Goal: Navigation & Orientation: Find specific page/section

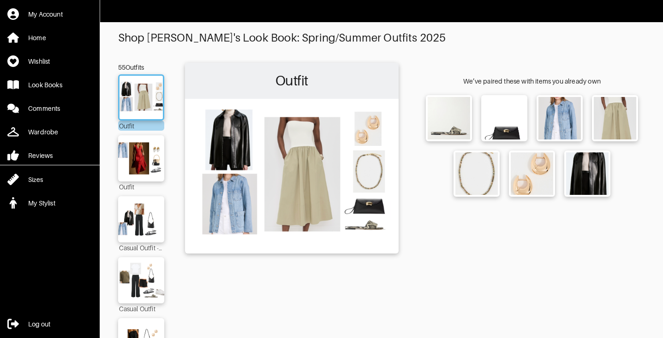
scroll to position [105, 0]
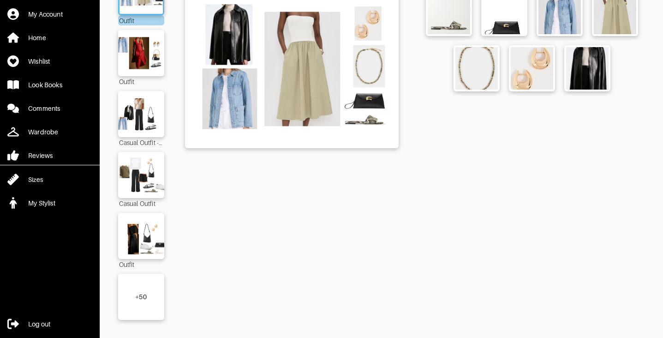
click at [142, 303] on div "+ 50" at bounding box center [141, 297] width 46 height 46
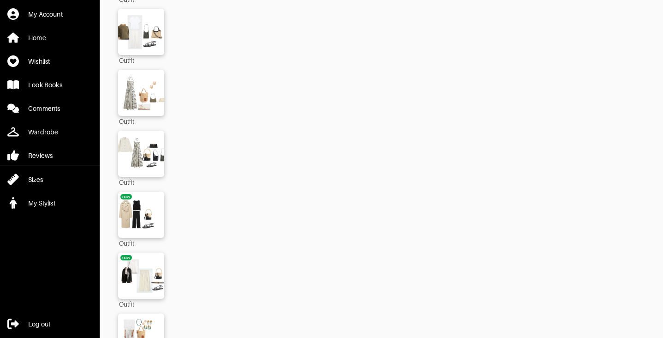
scroll to position [2506, 0]
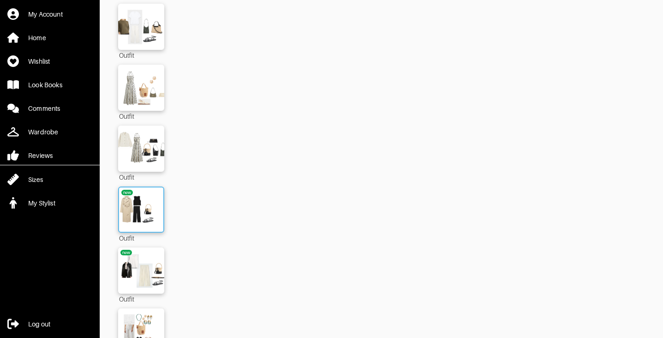
click at [138, 195] on img at bounding box center [141, 209] width 50 height 35
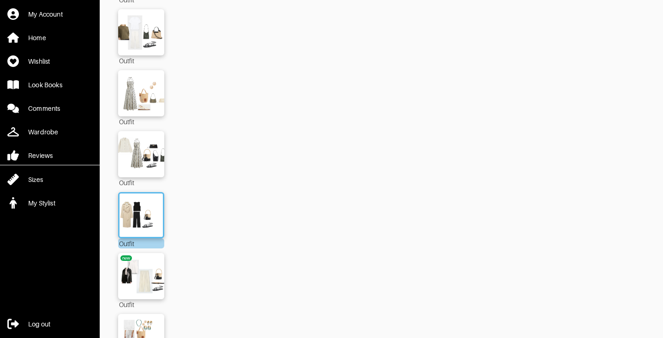
scroll to position [2527, 0]
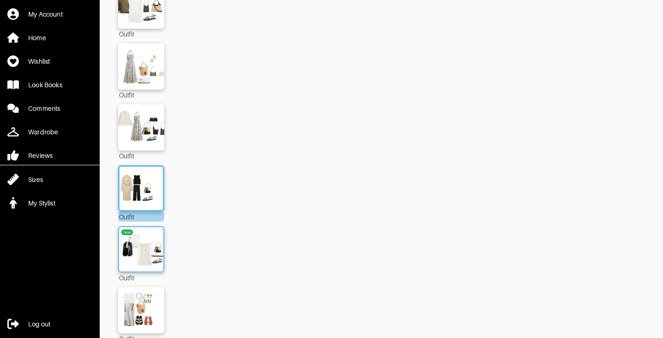
click at [148, 250] on img at bounding box center [141, 249] width 50 height 35
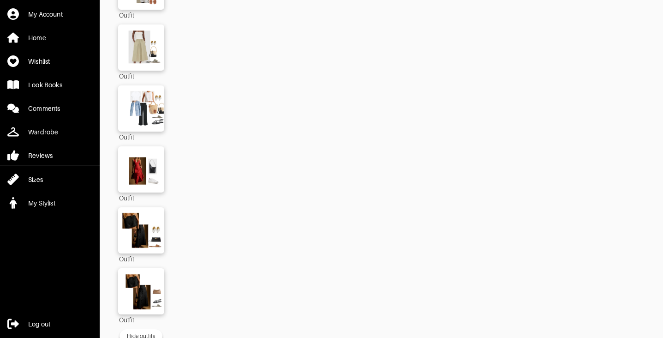
scroll to position [3096, 0]
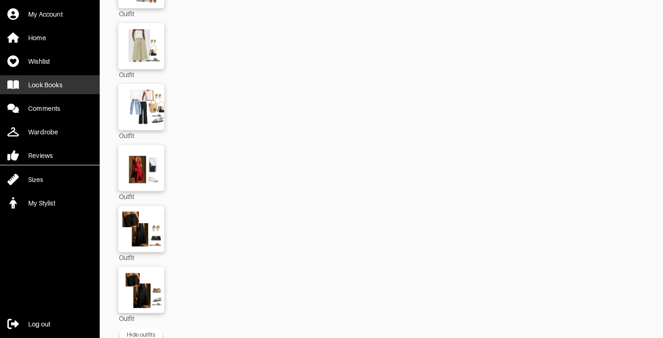
click at [54, 90] on link "Look Books" at bounding box center [50, 84] width 100 height 19
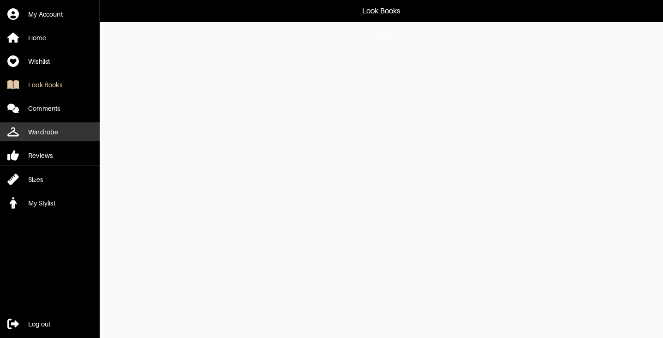
click at [39, 129] on div "Wardrobe" at bounding box center [43, 131] width 30 height 9
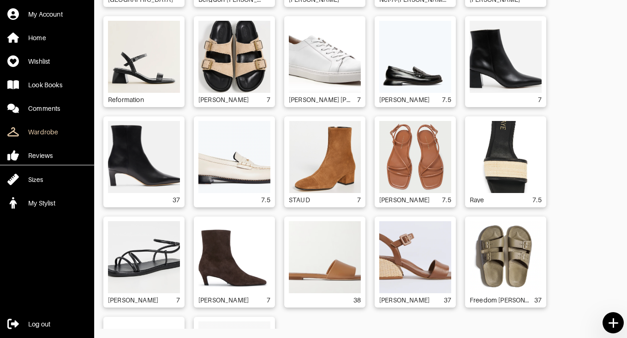
scroll to position [2422, 0]
